Goal: Task Accomplishment & Management: Manage account settings

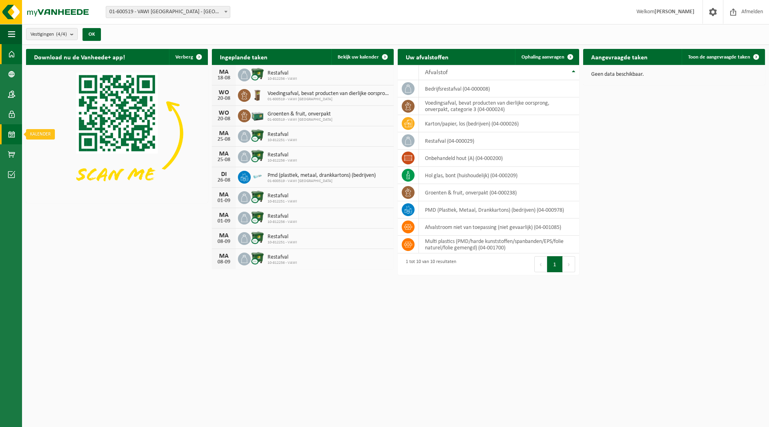
click at [14, 135] on span at bounding box center [11, 134] width 7 height 20
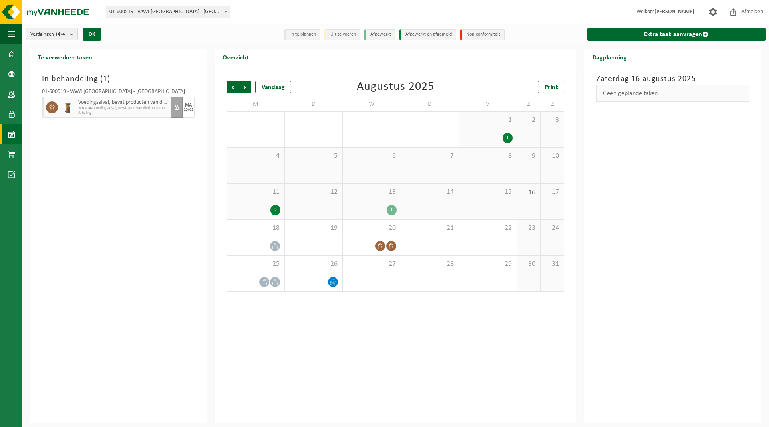
click at [225, 11] on b at bounding box center [225, 12] width 3 height 2
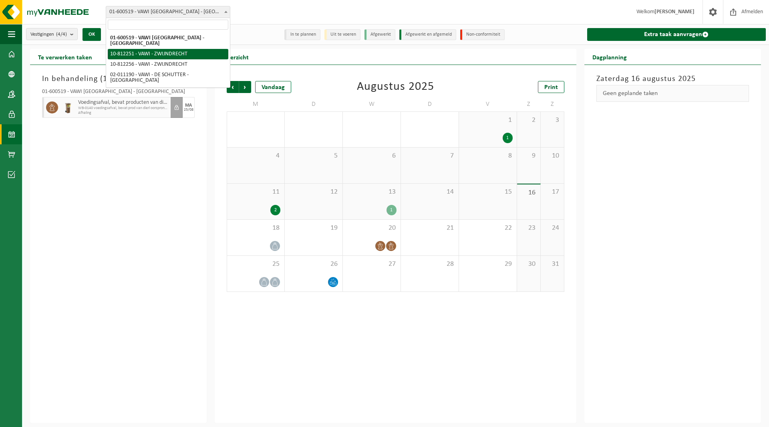
select select "36888"
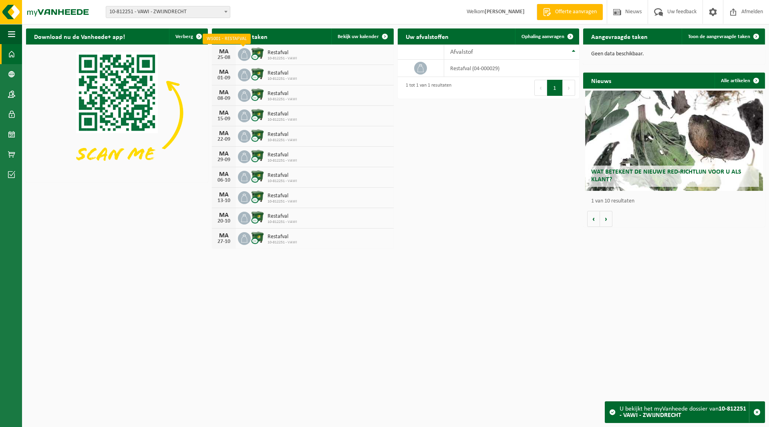
click at [244, 52] on icon at bounding box center [244, 54] width 6 height 8
click at [11, 133] on span at bounding box center [11, 134] width 7 height 20
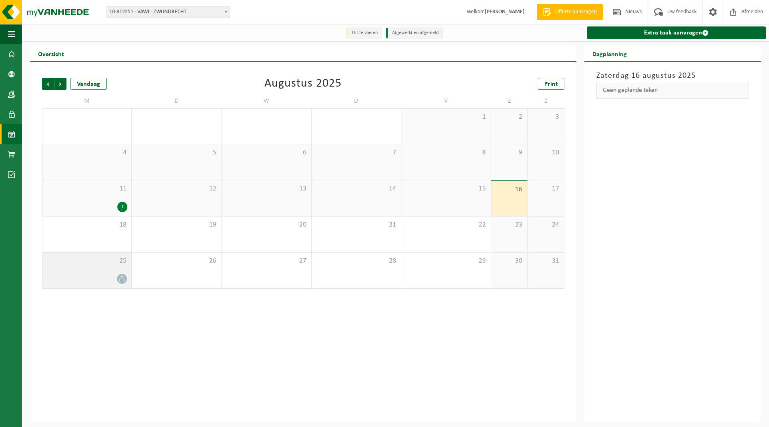
click at [121, 277] on icon at bounding box center [122, 278] width 7 height 7
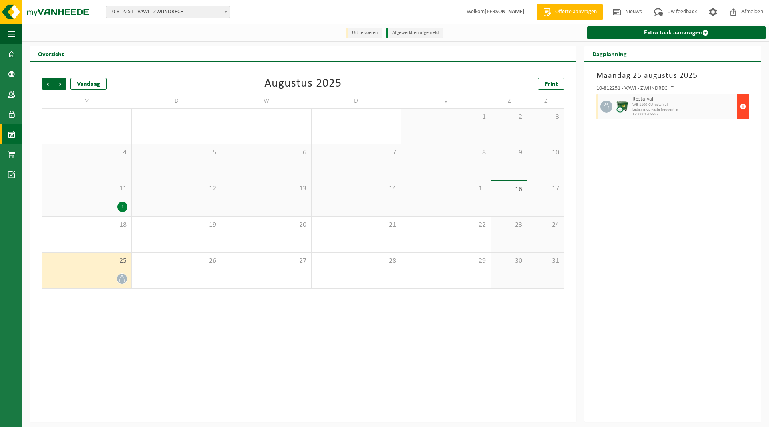
click at [742, 107] on span "button" at bounding box center [743, 107] width 6 height 16
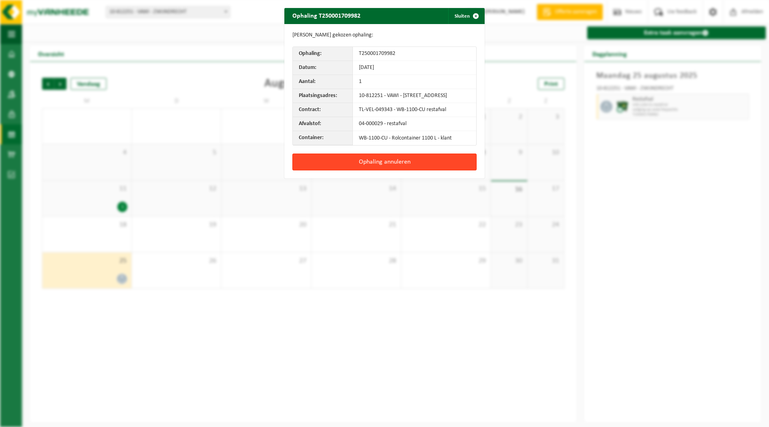
click at [380, 168] on button "Ophaling annuleren" at bounding box center [385, 161] width 184 height 17
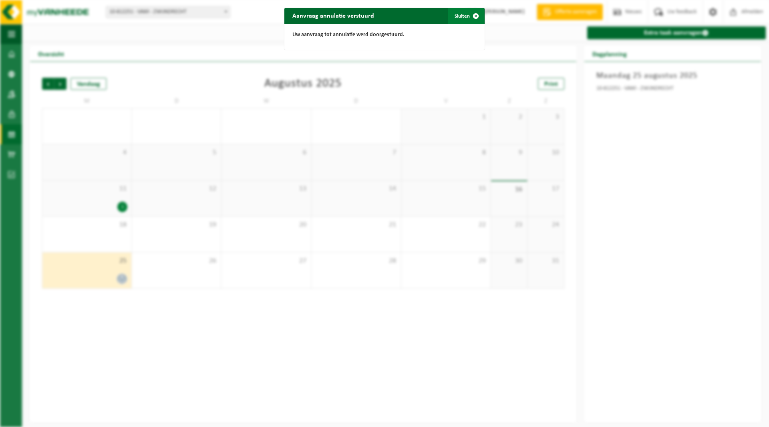
click at [472, 13] on span "button" at bounding box center [476, 16] width 16 height 16
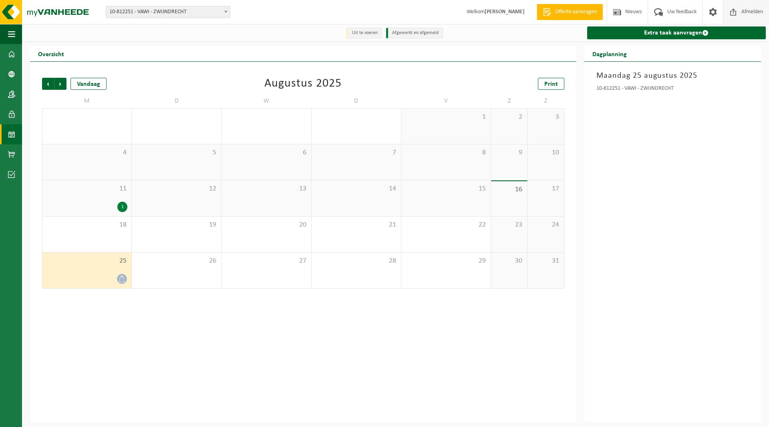
click at [734, 12] on span at bounding box center [734, 12] width 12 height 24
